Goal: Transaction & Acquisition: Purchase product/service

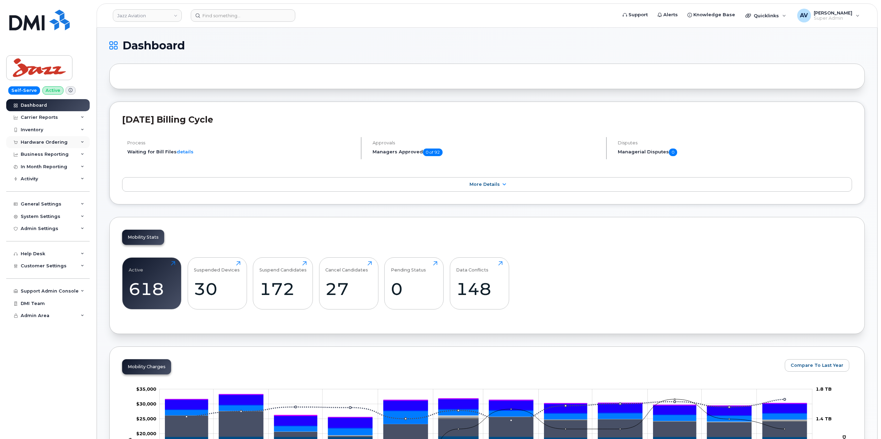
click at [51, 144] on div "Hardware Ordering" at bounding box center [44, 142] width 47 height 6
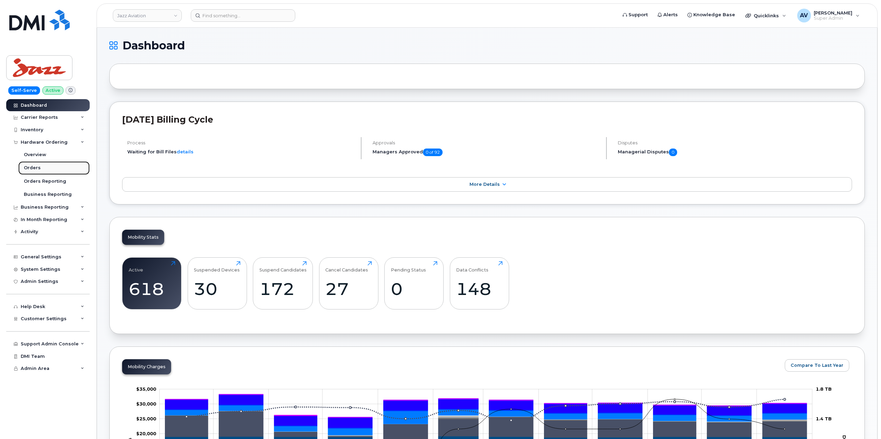
click at [43, 169] on link "Orders" at bounding box center [53, 167] width 71 height 13
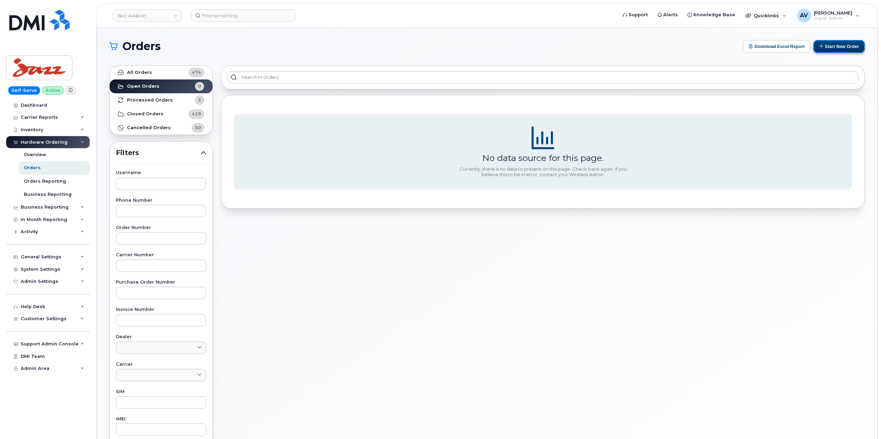
click at [829, 45] on button "Start New Order" at bounding box center [839, 46] width 51 height 13
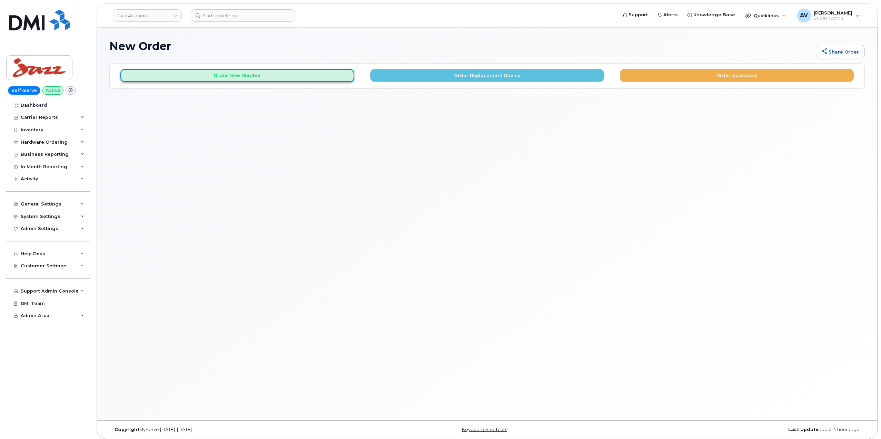
click at [262, 75] on button "Order New Number" at bounding box center [237, 75] width 234 height 13
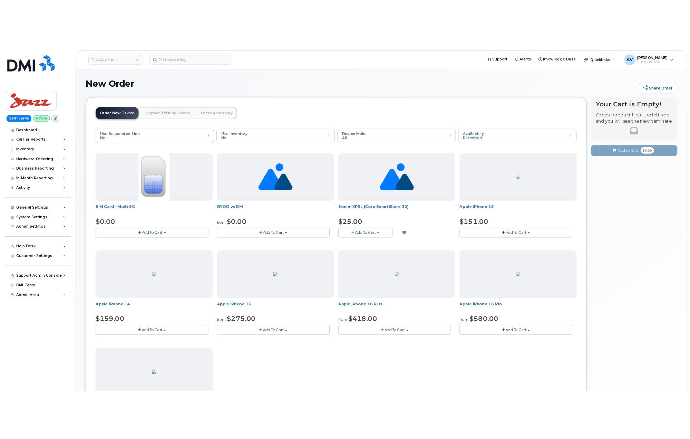
scroll to position [143, 0]
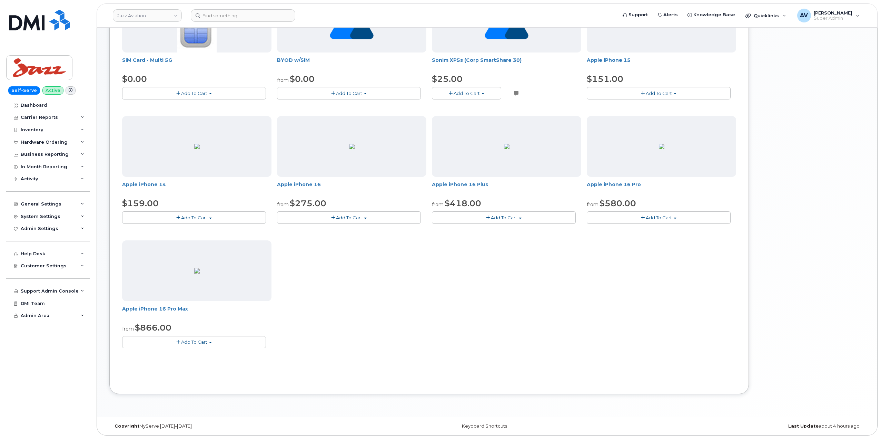
click at [190, 341] on span "Add To Cart" at bounding box center [194, 342] width 26 height 6
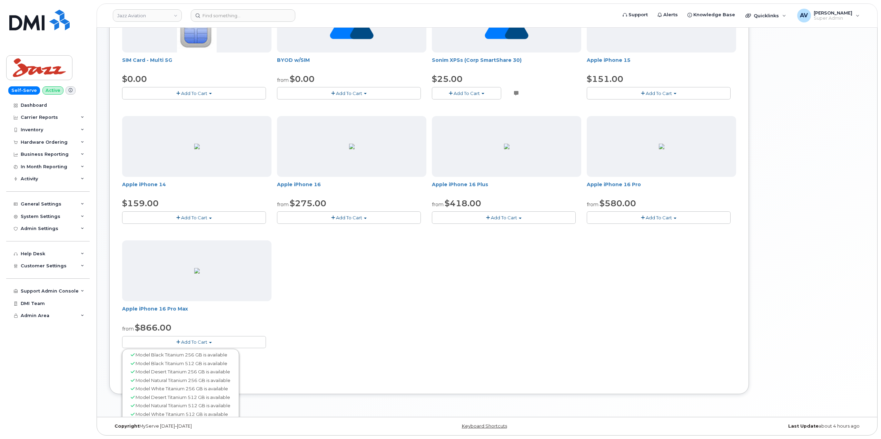
click at [196, 343] on span "Add To Cart" at bounding box center [194, 342] width 26 height 6
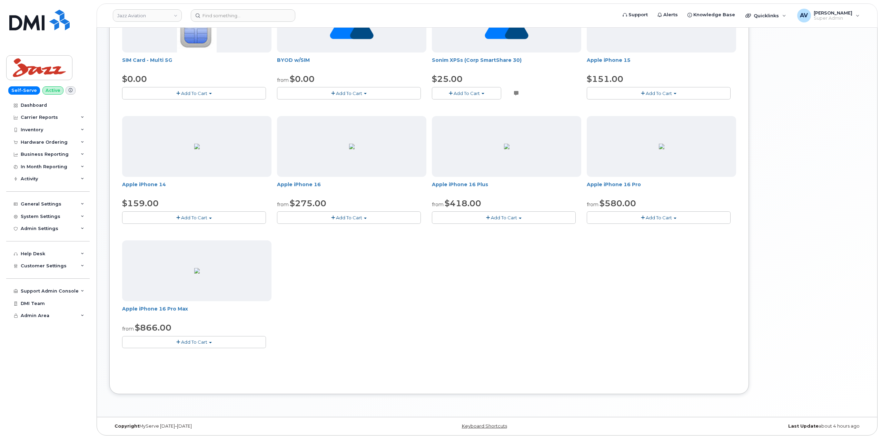
click at [196, 343] on span "Add To Cart" at bounding box center [194, 342] width 26 height 6
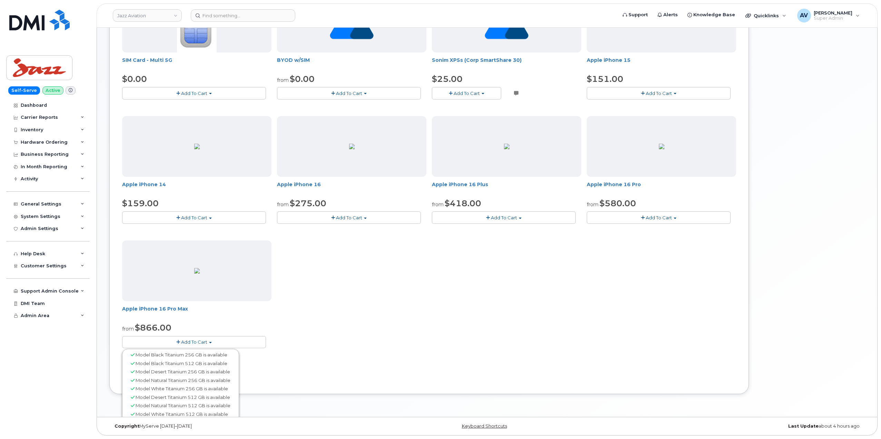
click at [219, 342] on button "Add To Cart" at bounding box center [194, 342] width 144 height 12
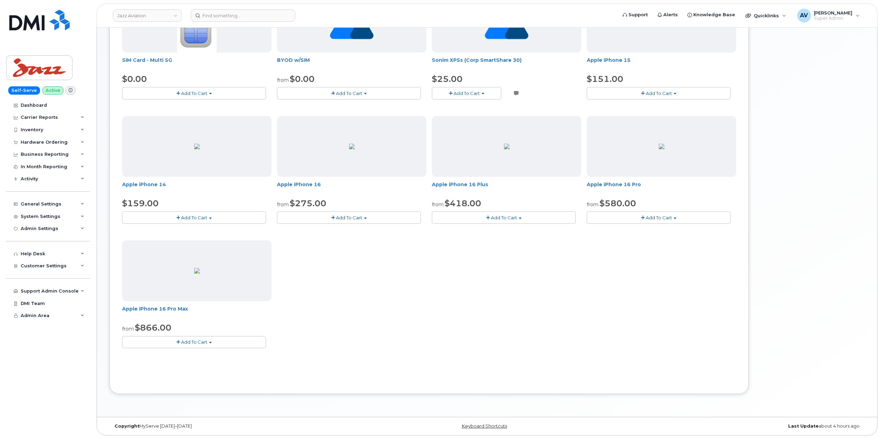
click at [219, 342] on button "Add To Cart" at bounding box center [194, 342] width 144 height 12
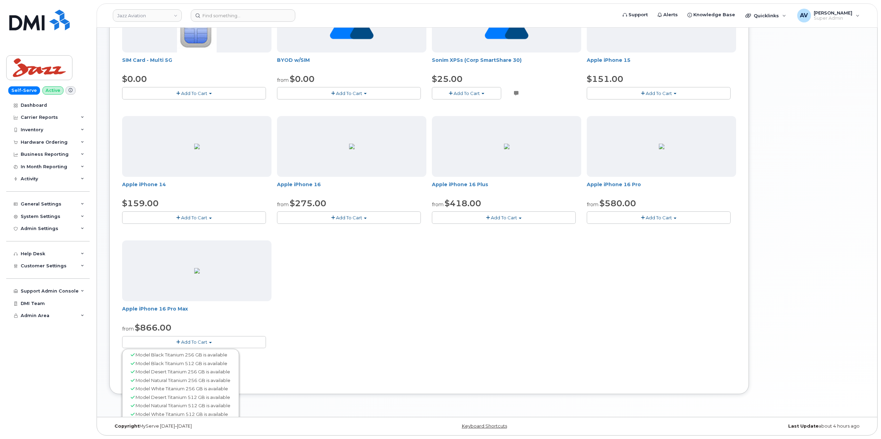
click at [212, 344] on button "Add To Cart" at bounding box center [194, 342] width 144 height 12
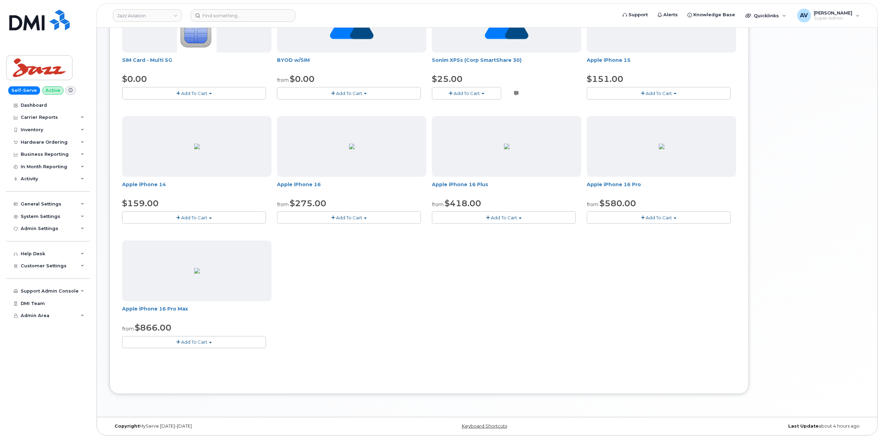
click at [212, 344] on button "Add To Cart" at bounding box center [194, 342] width 144 height 12
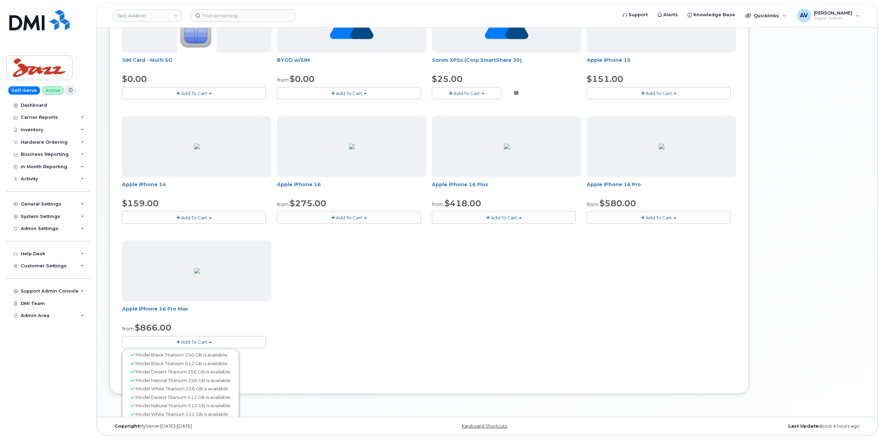
click at [212, 344] on button "Add To Cart" at bounding box center [194, 342] width 144 height 12
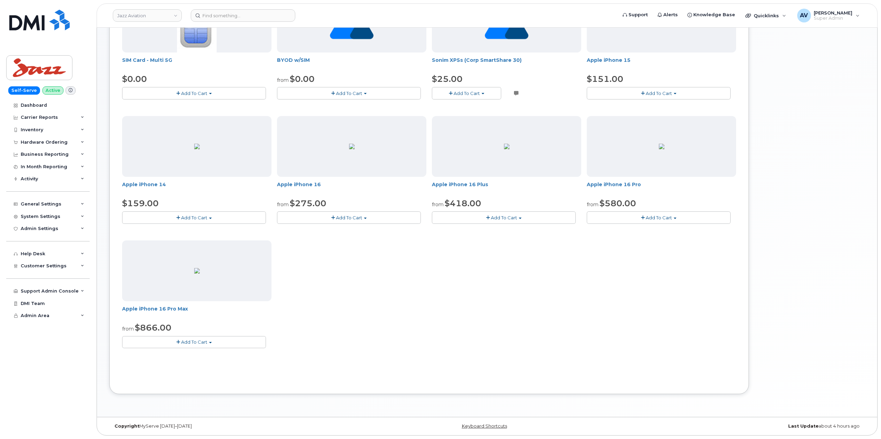
click at [212, 344] on button "Add To Cart" at bounding box center [194, 342] width 144 height 12
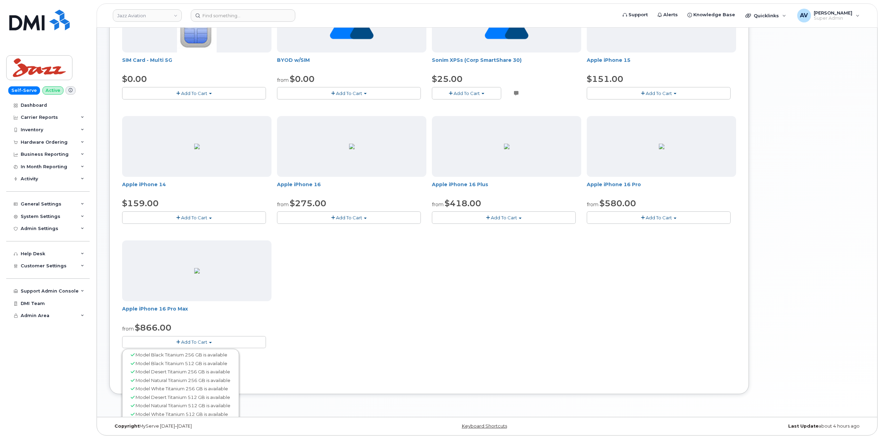
click at [212, 344] on button "Add To Cart" at bounding box center [194, 342] width 144 height 12
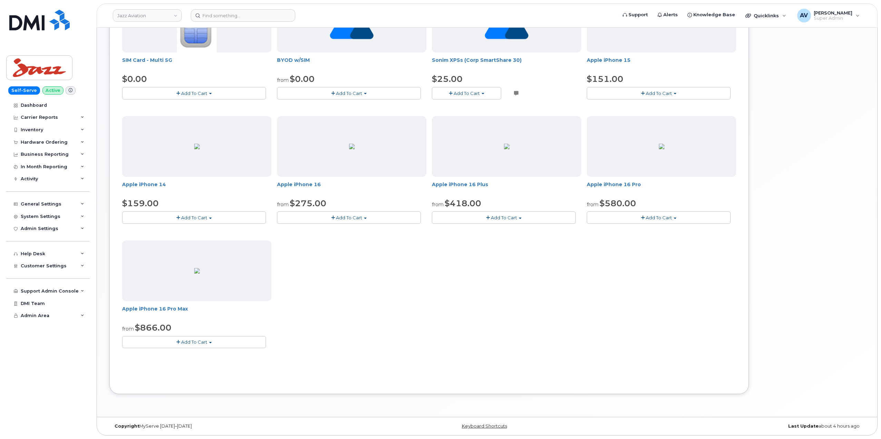
click at [212, 344] on button "Add To Cart" at bounding box center [194, 342] width 144 height 12
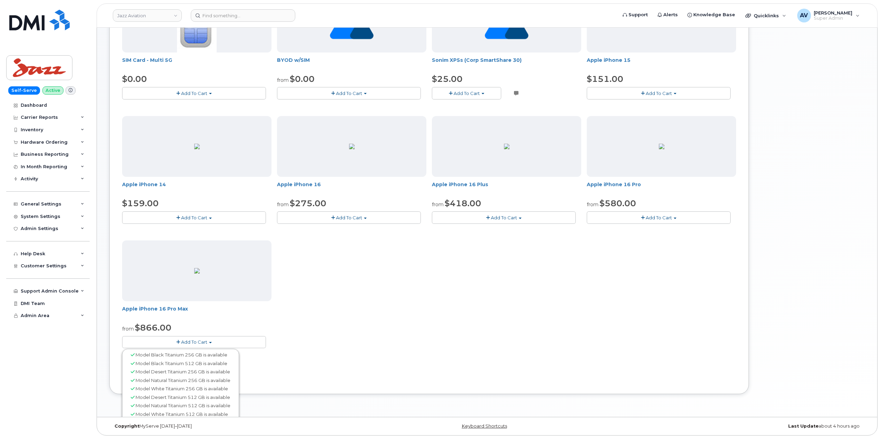
click at [212, 344] on button "Add To Cart" at bounding box center [194, 342] width 144 height 12
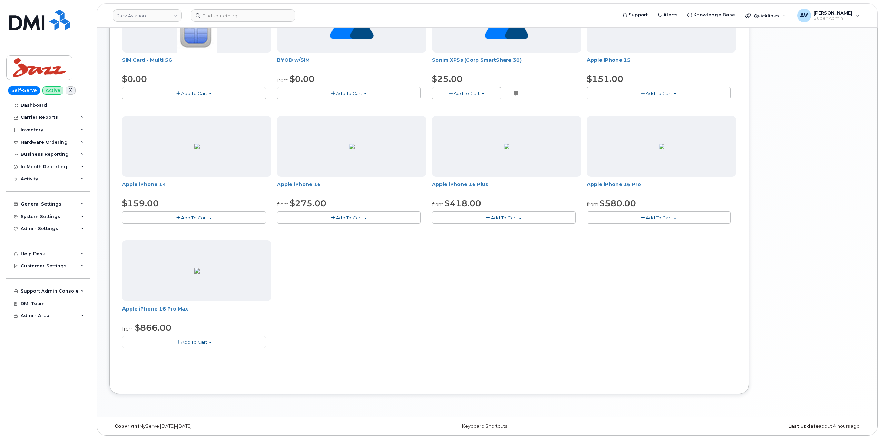
click at [212, 344] on button "Add To Cart" at bounding box center [194, 342] width 144 height 12
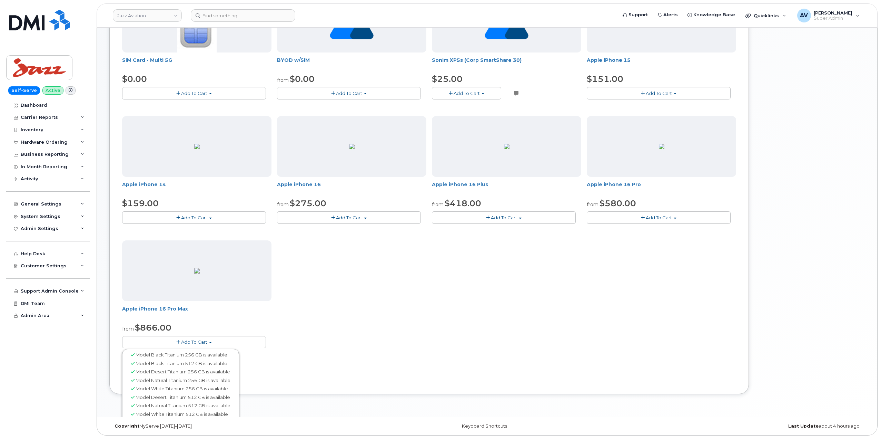
click at [212, 344] on button "Add To Cart" at bounding box center [194, 342] width 144 height 12
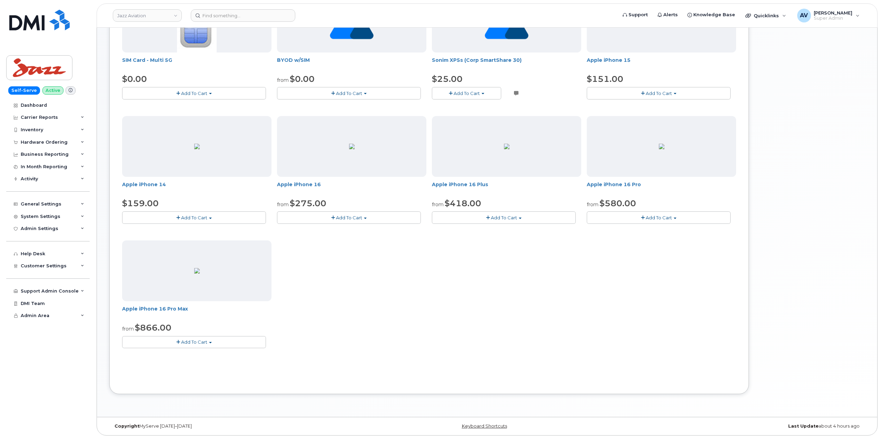
click at [212, 344] on button "Add To Cart" at bounding box center [194, 342] width 144 height 12
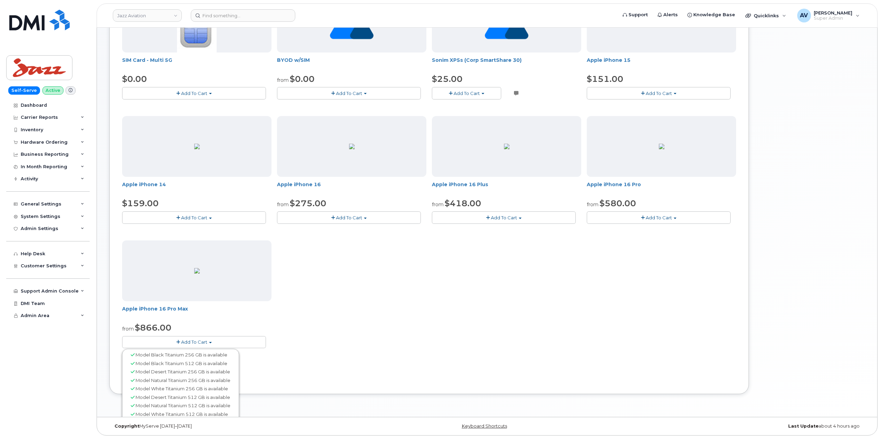
click at [212, 344] on button "Add To Cart" at bounding box center [194, 342] width 144 height 12
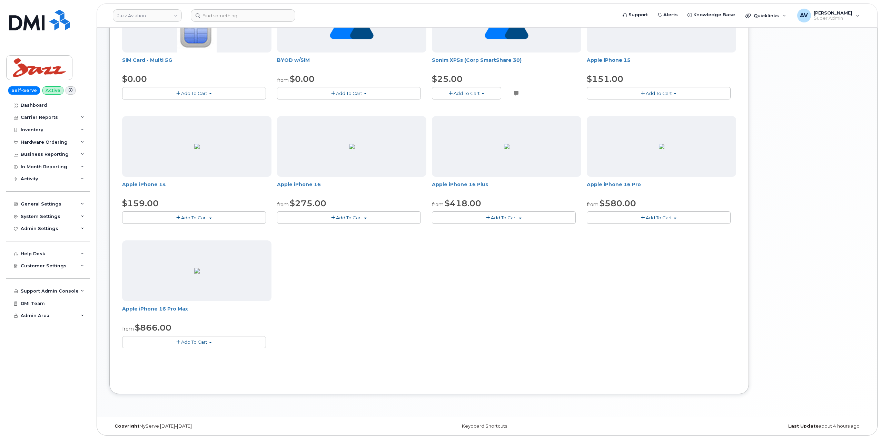
click at [212, 344] on button "Add To Cart" at bounding box center [194, 342] width 144 height 12
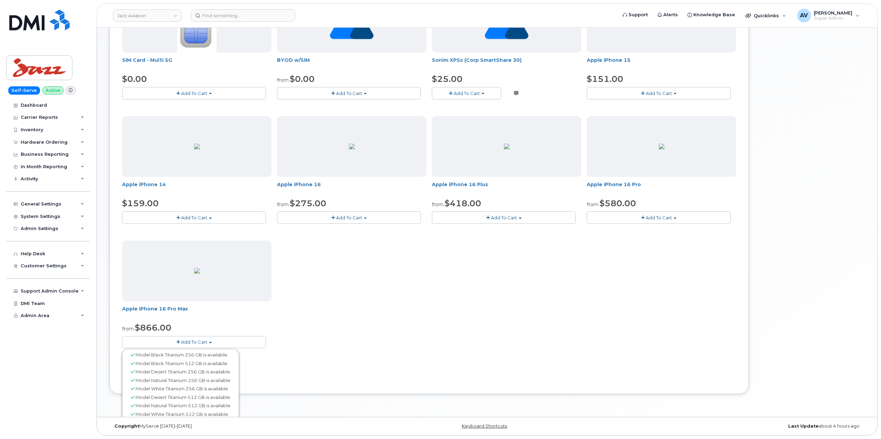
click at [212, 344] on button "Add To Cart" at bounding box center [194, 342] width 144 height 12
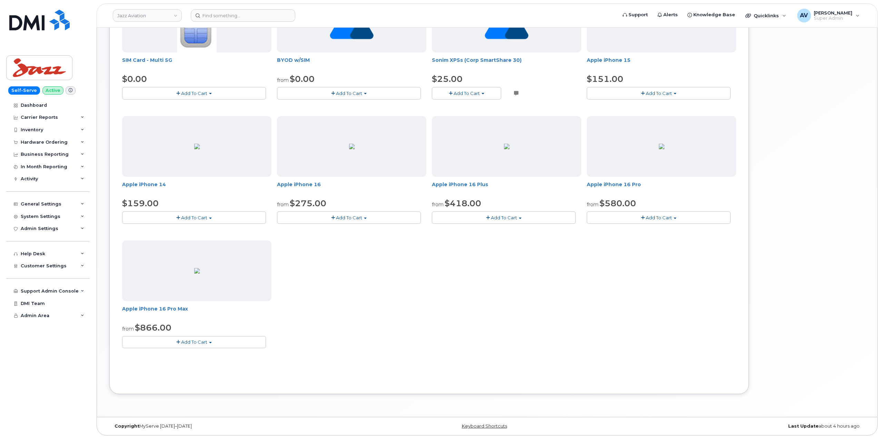
click at [212, 344] on button "Add To Cart" at bounding box center [194, 342] width 144 height 12
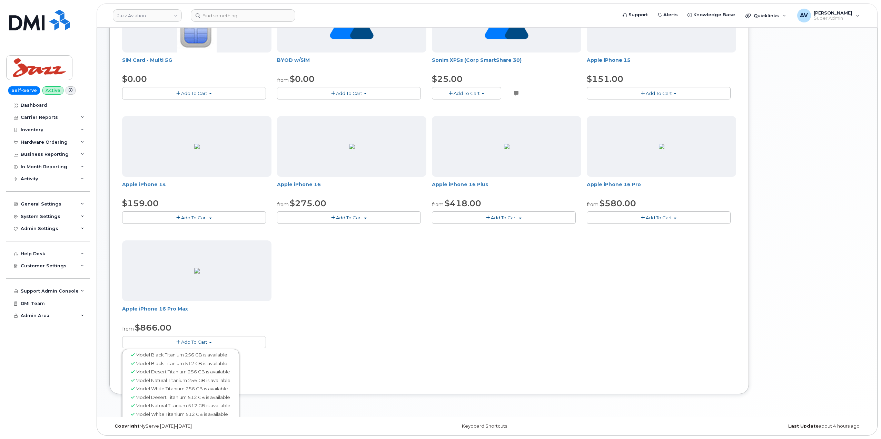
click at [212, 344] on button "Add To Cart" at bounding box center [194, 342] width 144 height 12
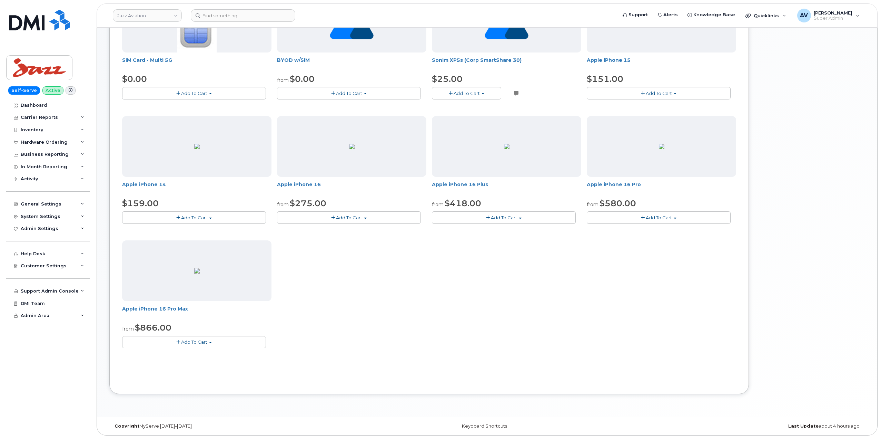
click at [212, 344] on button "Add To Cart" at bounding box center [194, 342] width 144 height 12
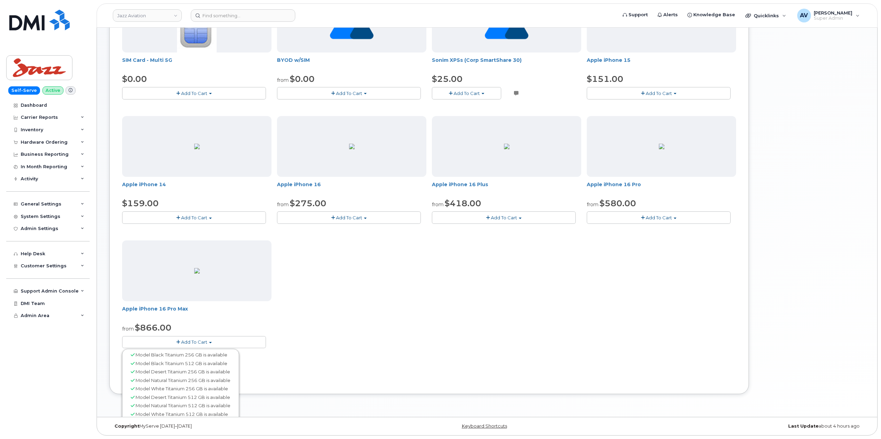
click at [212, 344] on button "Add To Cart" at bounding box center [194, 342] width 144 height 12
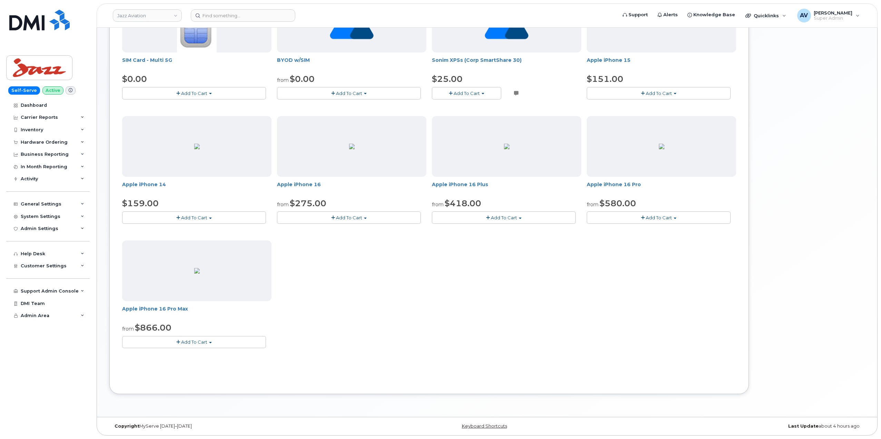
click at [212, 344] on button "Add To Cart" at bounding box center [194, 342] width 144 height 12
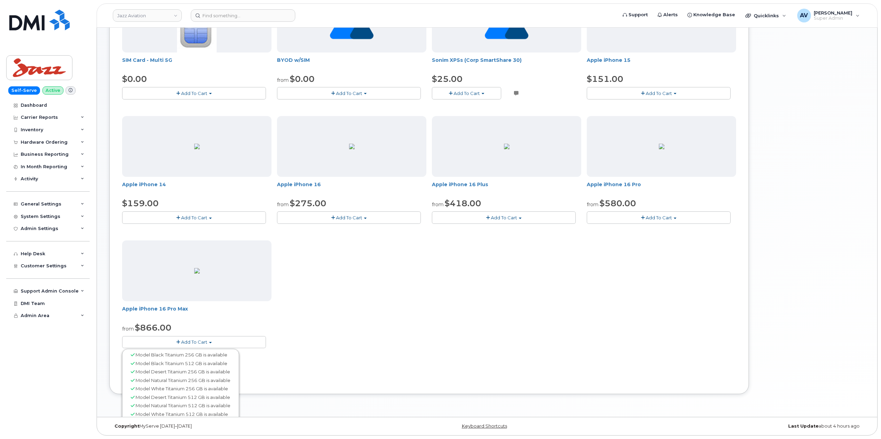
click at [212, 344] on button "Add To Cart" at bounding box center [194, 342] width 144 height 12
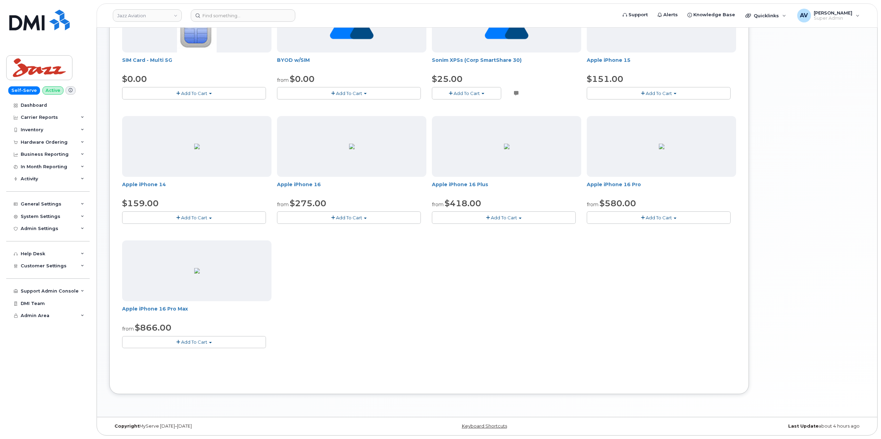
click at [212, 344] on button "Add To Cart" at bounding box center [194, 342] width 144 height 12
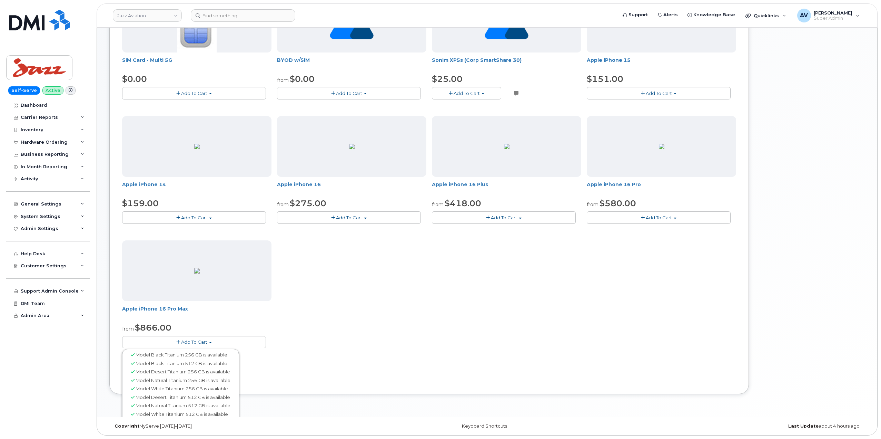
click at [212, 344] on button "Add To Cart" at bounding box center [194, 342] width 144 height 12
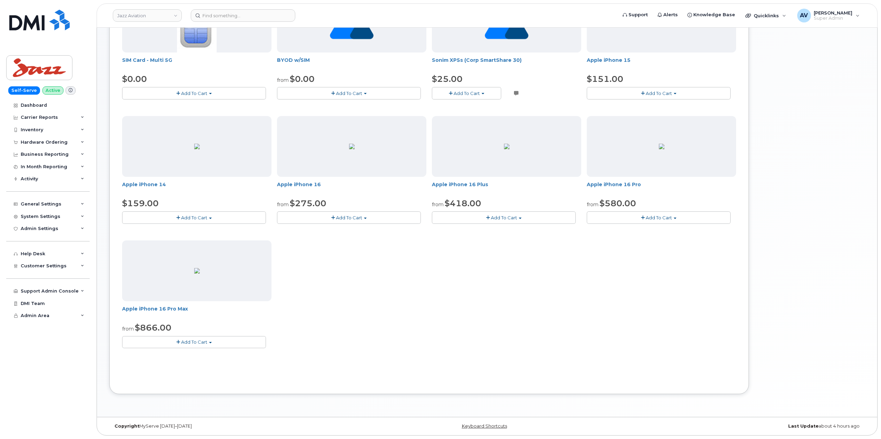
click at [212, 344] on button "Add To Cart" at bounding box center [194, 342] width 144 height 12
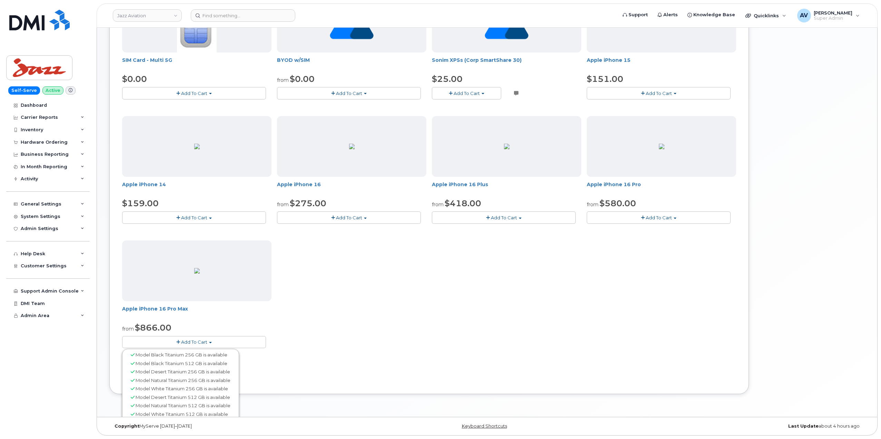
click at [212, 344] on button "Add To Cart" at bounding box center [194, 342] width 144 height 12
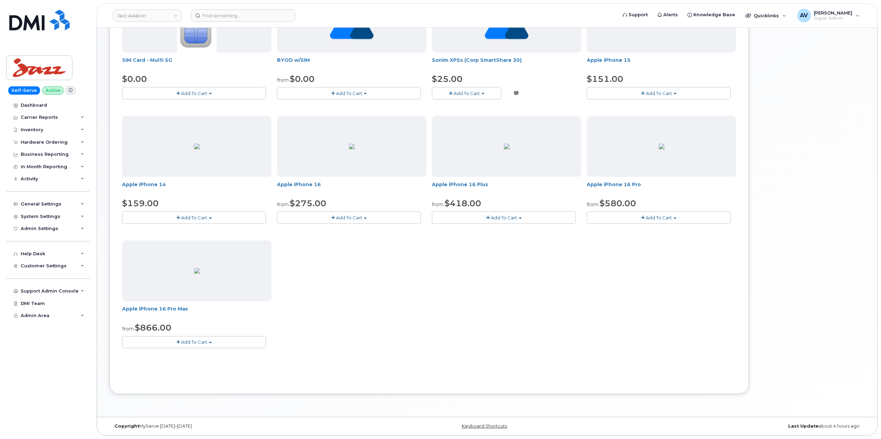
drag, startPoint x: 212, startPoint y: 344, endPoint x: 200, endPoint y: 344, distance: 12.1
click at [200, 344] on span "Add To Cart" at bounding box center [194, 342] width 26 height 6
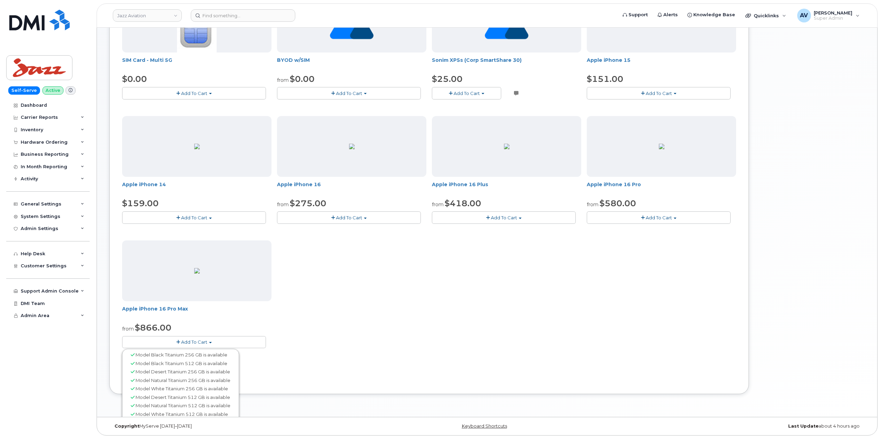
click at [211, 342] on span "button" at bounding box center [210, 342] width 3 height 1
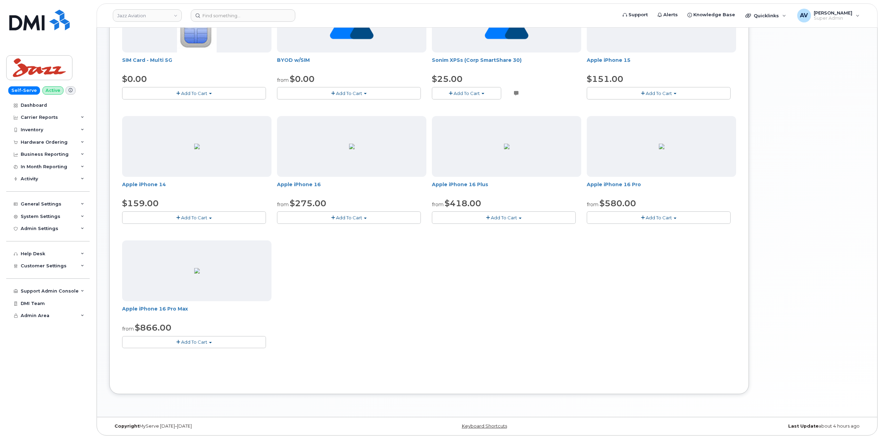
click at [211, 342] on span "button" at bounding box center [210, 342] width 3 height 1
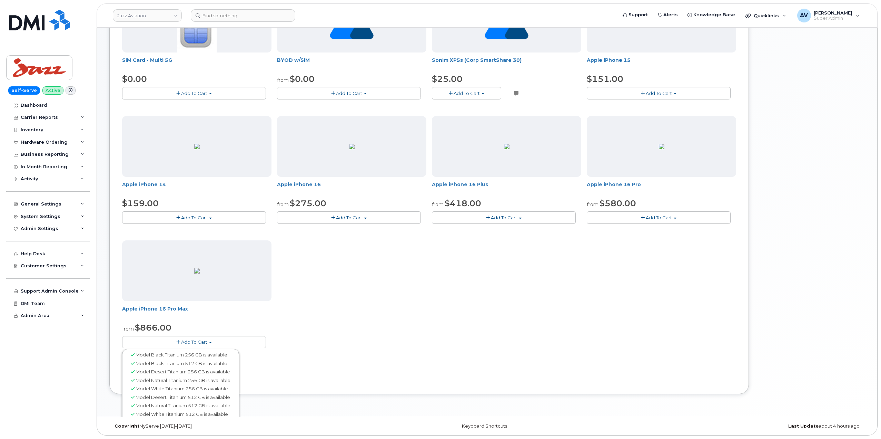
click at [211, 342] on span "button" at bounding box center [210, 342] width 3 height 1
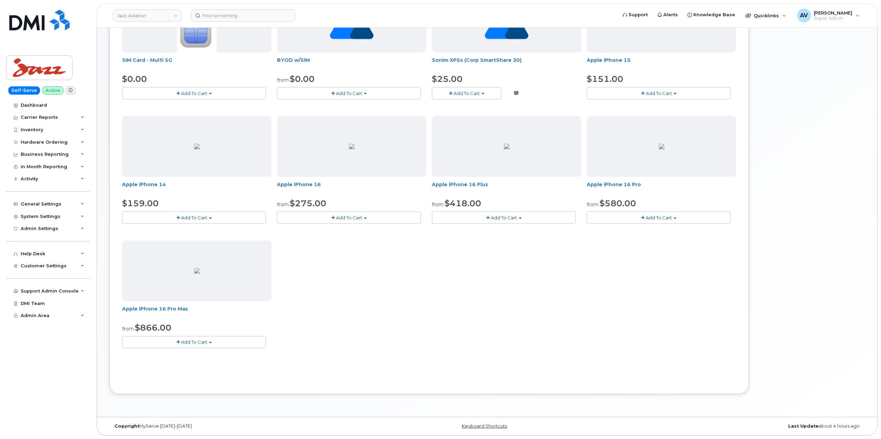
click at [211, 342] on span "button" at bounding box center [210, 342] width 3 height 1
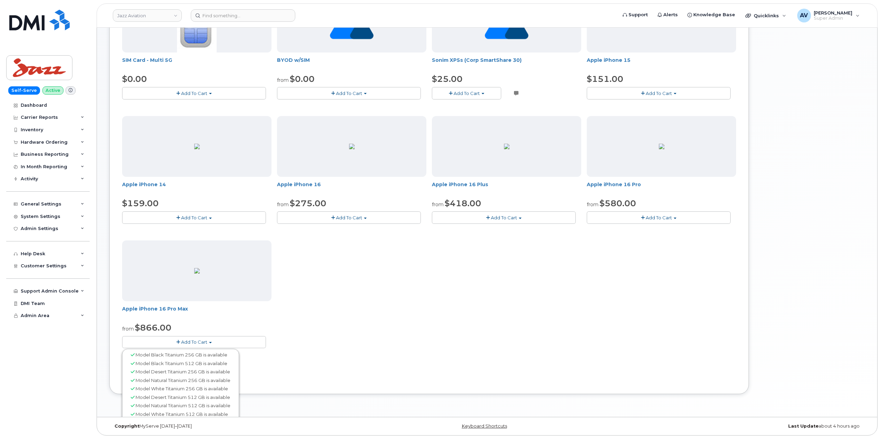
click at [211, 342] on span "button" at bounding box center [210, 342] width 3 height 1
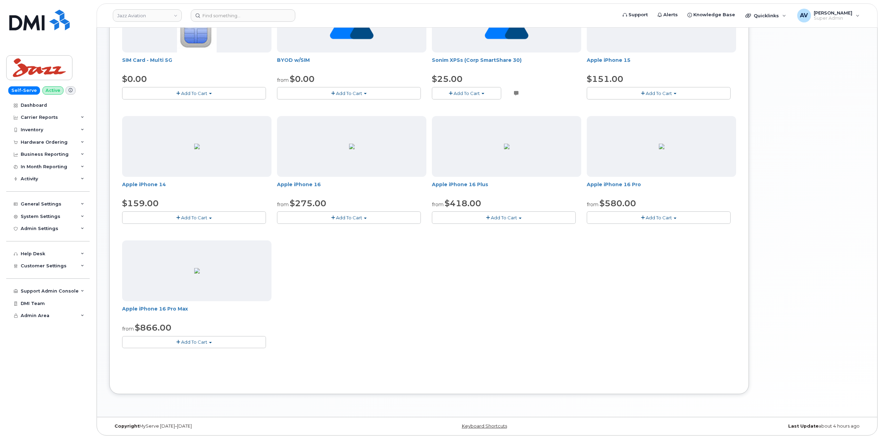
click at [211, 342] on span "button" at bounding box center [210, 342] width 3 height 1
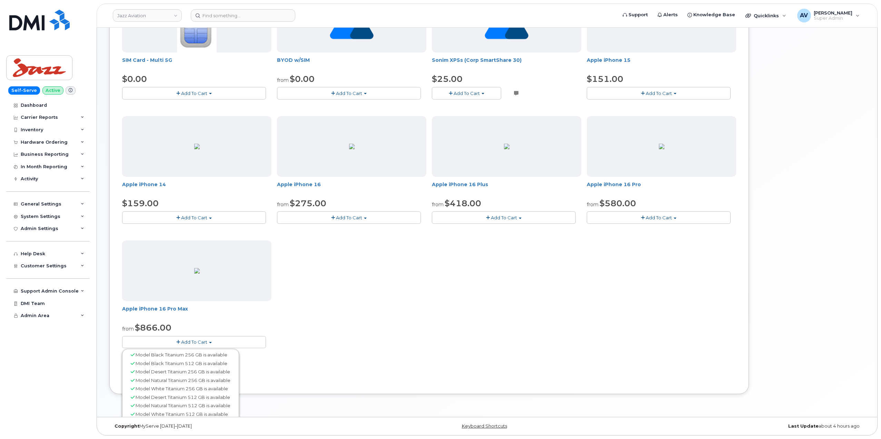
click at [211, 342] on span "button" at bounding box center [210, 342] width 3 height 1
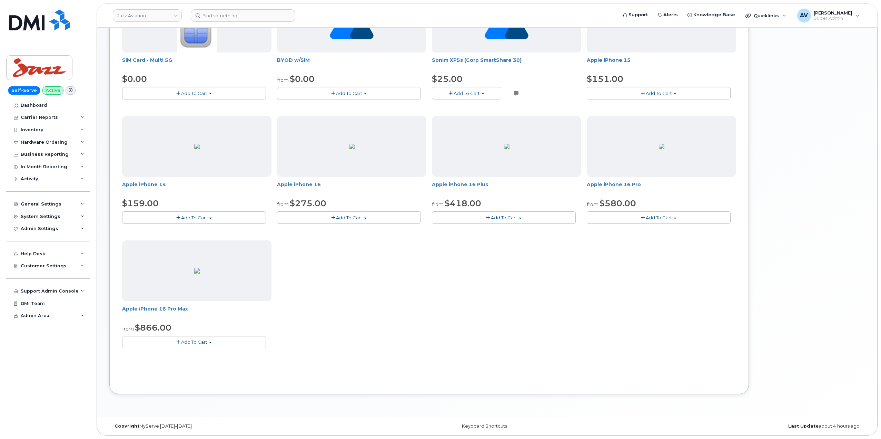
click at [218, 218] on button "Add To Cart" at bounding box center [194, 217] width 144 height 12
click at [342, 218] on span "Add To Cart" at bounding box center [349, 218] width 26 height 6
click at [426, 303] on div "SIM Card - Multi 5G $0.00 Add To Cart $0.00 - New Activation BYOD w/SIM from $0…" at bounding box center [429, 175] width 614 height 367
click at [235, 340] on button "Add To Cart" at bounding box center [194, 342] width 144 height 12
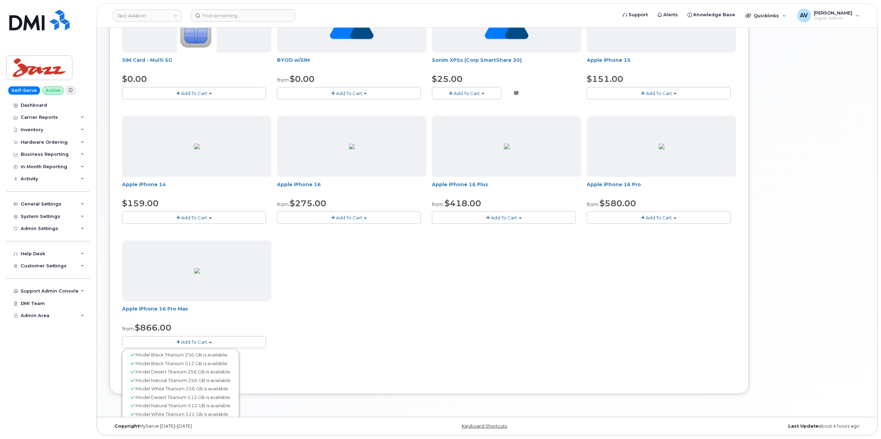
click at [619, 216] on button "Add To Cart" at bounding box center [659, 217] width 144 height 12
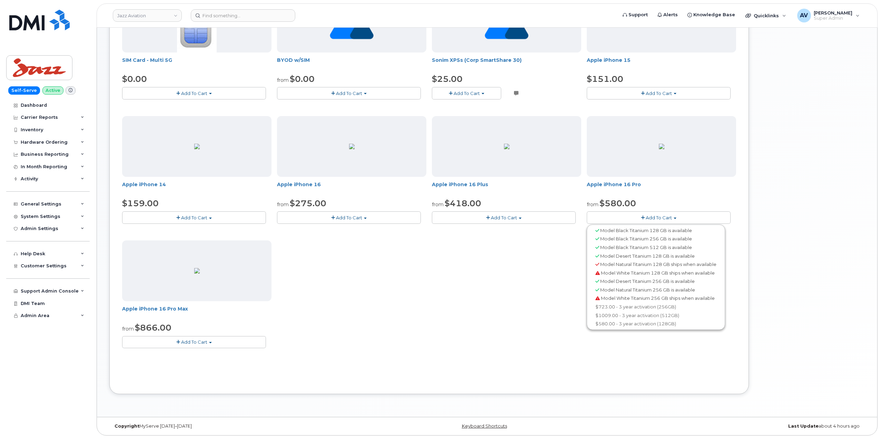
click at [653, 95] on span "Add To Cart" at bounding box center [659, 93] width 26 height 6
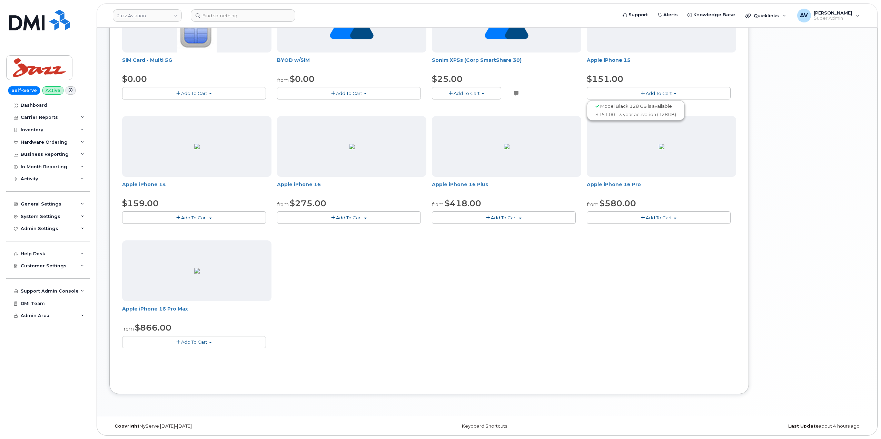
click at [470, 94] on span "Add To Cart" at bounding box center [467, 93] width 26 height 6
click at [387, 93] on button "Add To Cart" at bounding box center [349, 93] width 144 height 12
click at [222, 95] on button "Add To Cart" at bounding box center [194, 93] width 144 height 12
click at [238, 343] on button "Add To Cart" at bounding box center [194, 342] width 144 height 12
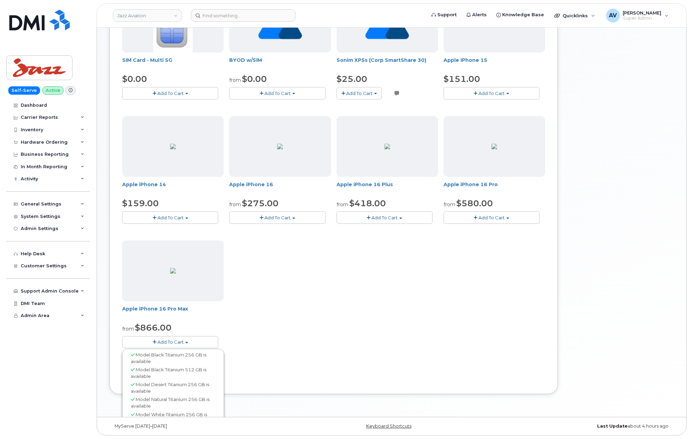
click at [268, 375] on div "Use Suspended Line No No change Yes Use Inventory No No Yes Device Make All And…" at bounding box center [333, 171] width 423 height 420
click at [200, 346] on button "Add To Cart" at bounding box center [170, 342] width 96 height 12
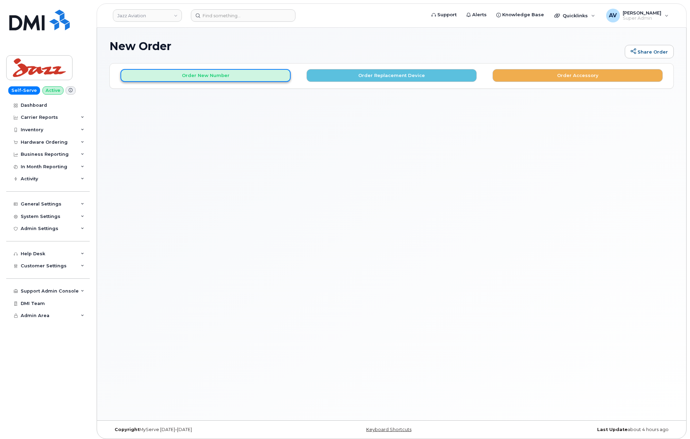
click at [212, 78] on button "Order New Number" at bounding box center [205, 75] width 170 height 13
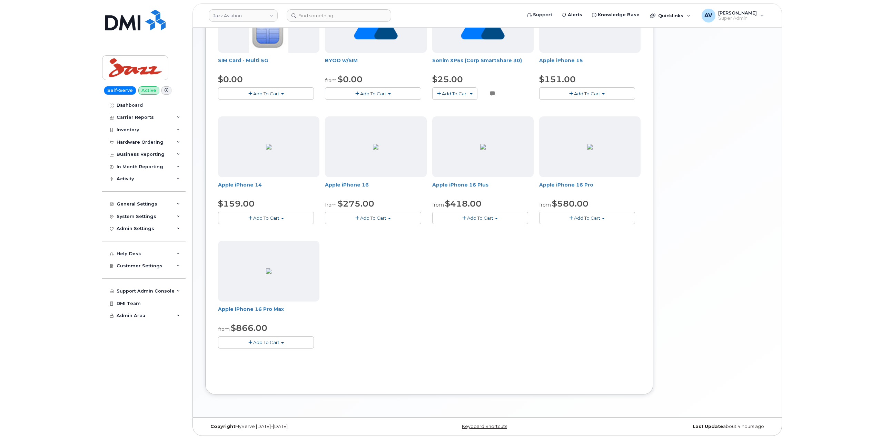
scroll to position [143, 0]
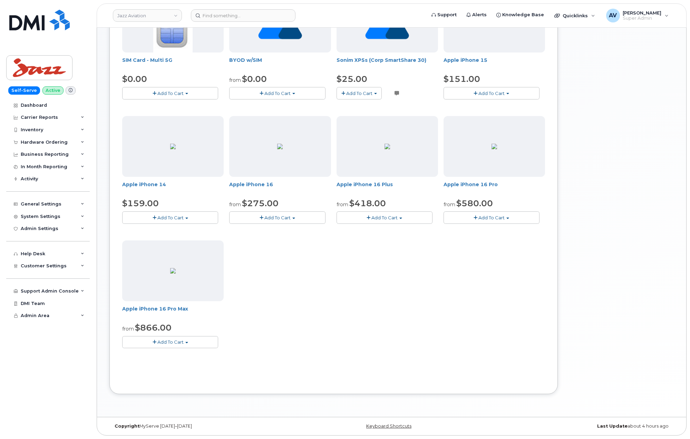
click at [193, 341] on button "Add To Cart" at bounding box center [170, 342] width 96 height 12
click at [291, 330] on div "SIM Card - Multi 5G $0.00 Add To Cart $0.00 - New Activation BYOD w/SIM from $0…" at bounding box center [333, 175] width 423 height 367
click at [423, 297] on div "SIM Card - Multi 5G $0.00 Add To Cart $0.00 - New Activation BYOD w/SIM from $0…" at bounding box center [333, 175] width 423 height 367
click at [641, 331] on div "Your Cart is Empty! Choose product from the left side and you will see the new …" at bounding box center [618, 162] width 110 height 484
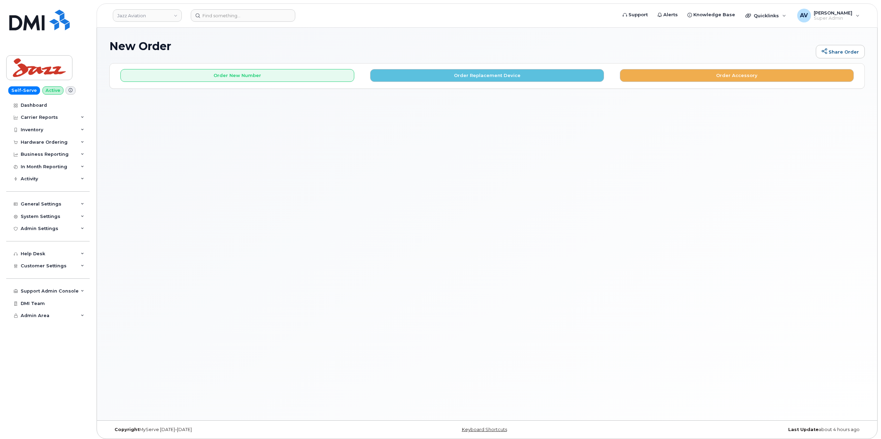
drag, startPoint x: 856, startPoint y: 0, endPoint x: 673, endPoint y: 223, distance: 287.9
click at [673, 223] on div "New Order Share Order × Share This Order If you want to allow others to create …" at bounding box center [487, 224] width 781 height 392
